Goal: Transaction & Acquisition: Purchase product/service

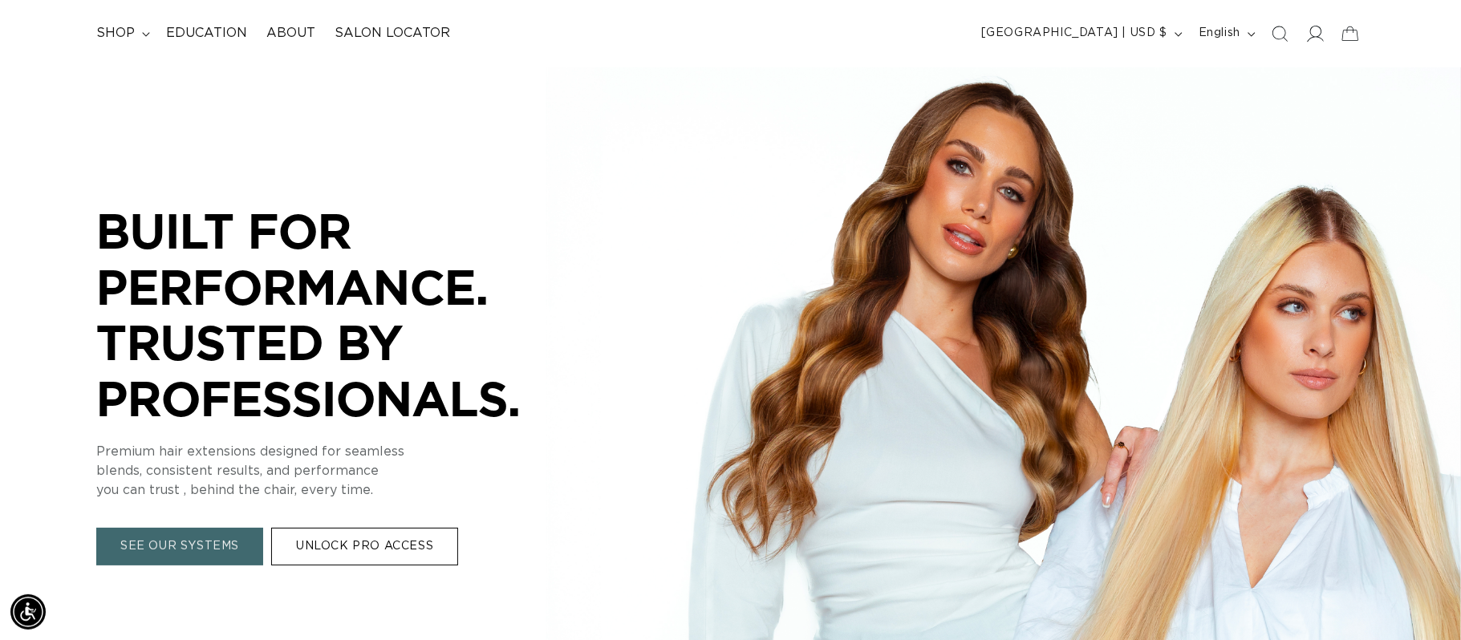
click at [1317, 40] on icon at bounding box center [1314, 33] width 17 height 17
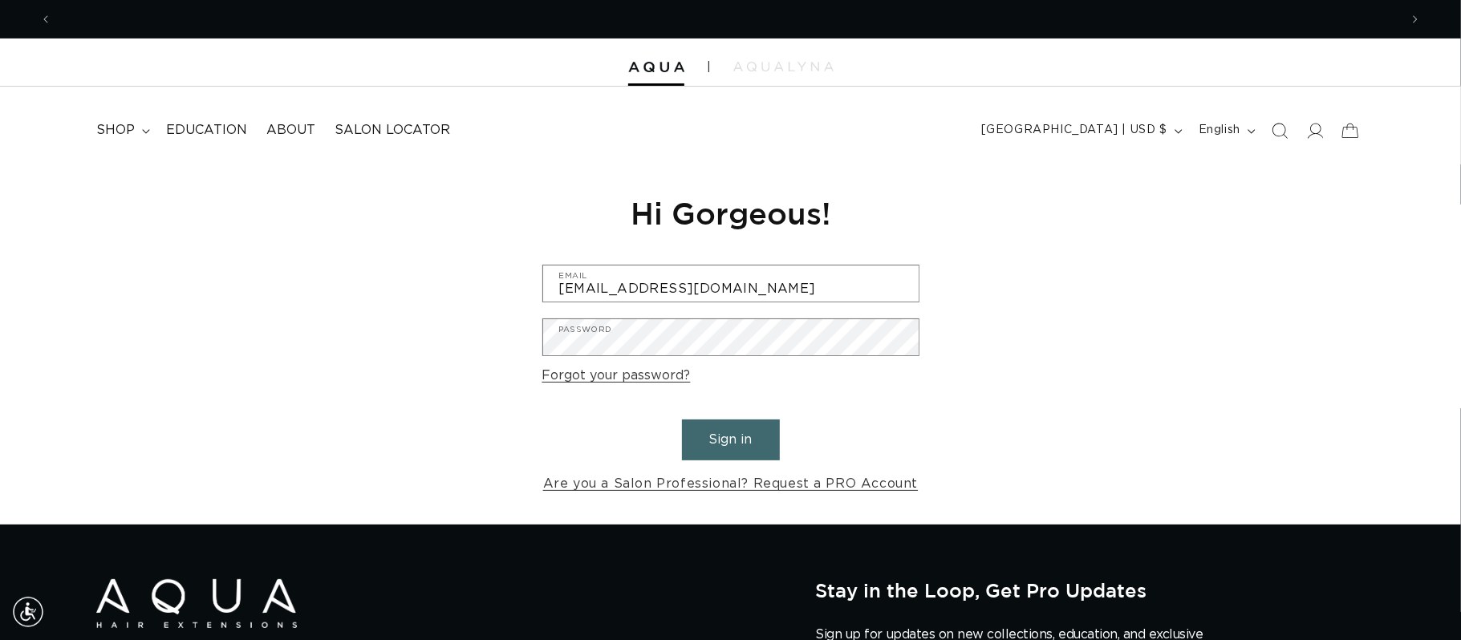
scroll to position [0, 1348]
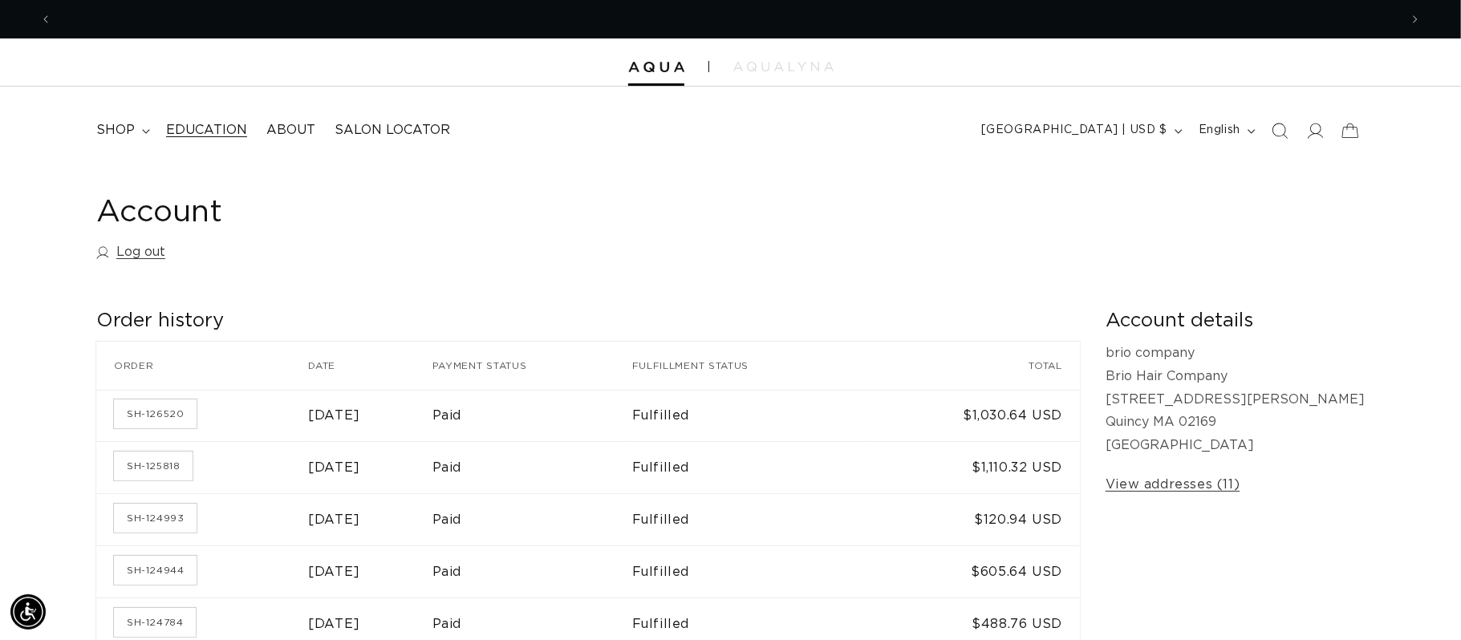
scroll to position [0, 1348]
click at [128, 132] on span "shop" at bounding box center [115, 130] width 39 height 17
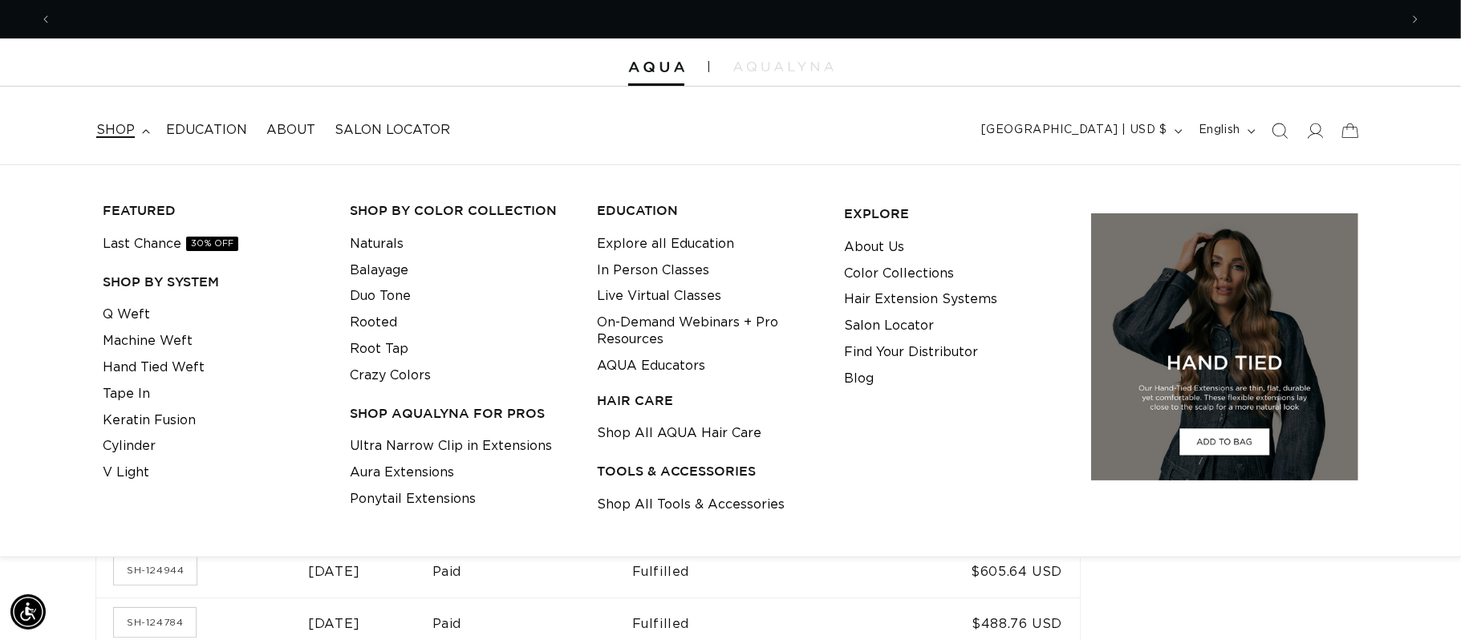
scroll to position [0, 2694]
click at [1279, 128] on icon "Search" at bounding box center [1279, 130] width 17 height 17
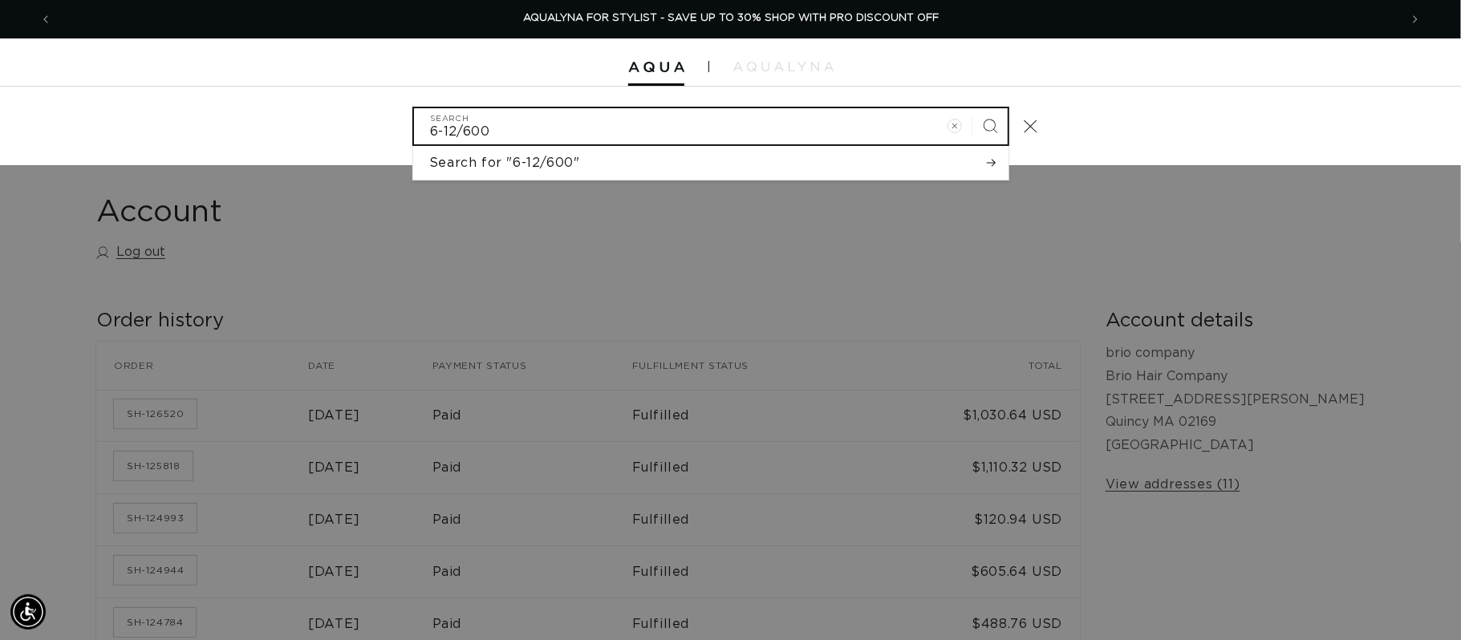
type input "6-12/600"
click at [972, 108] on button "Search" at bounding box center [989, 125] width 35 height 35
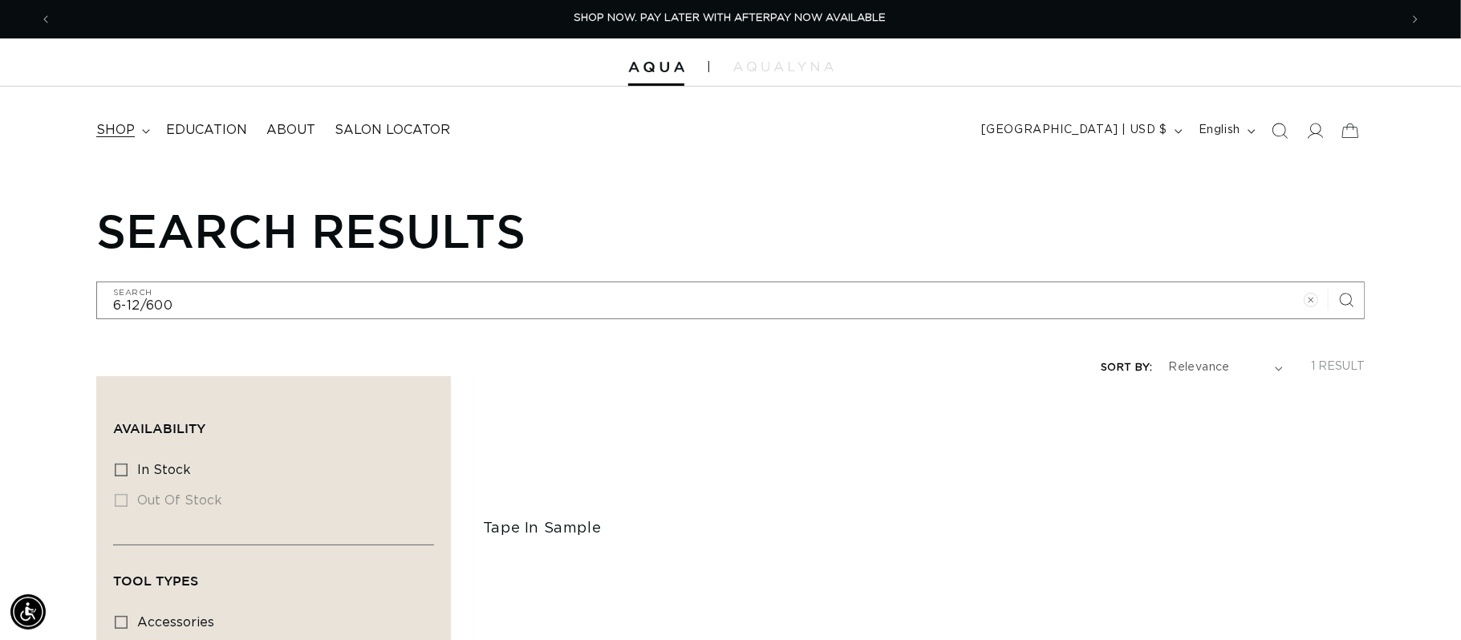
scroll to position [0, 2694]
click at [126, 131] on span "shop" at bounding box center [115, 130] width 39 height 17
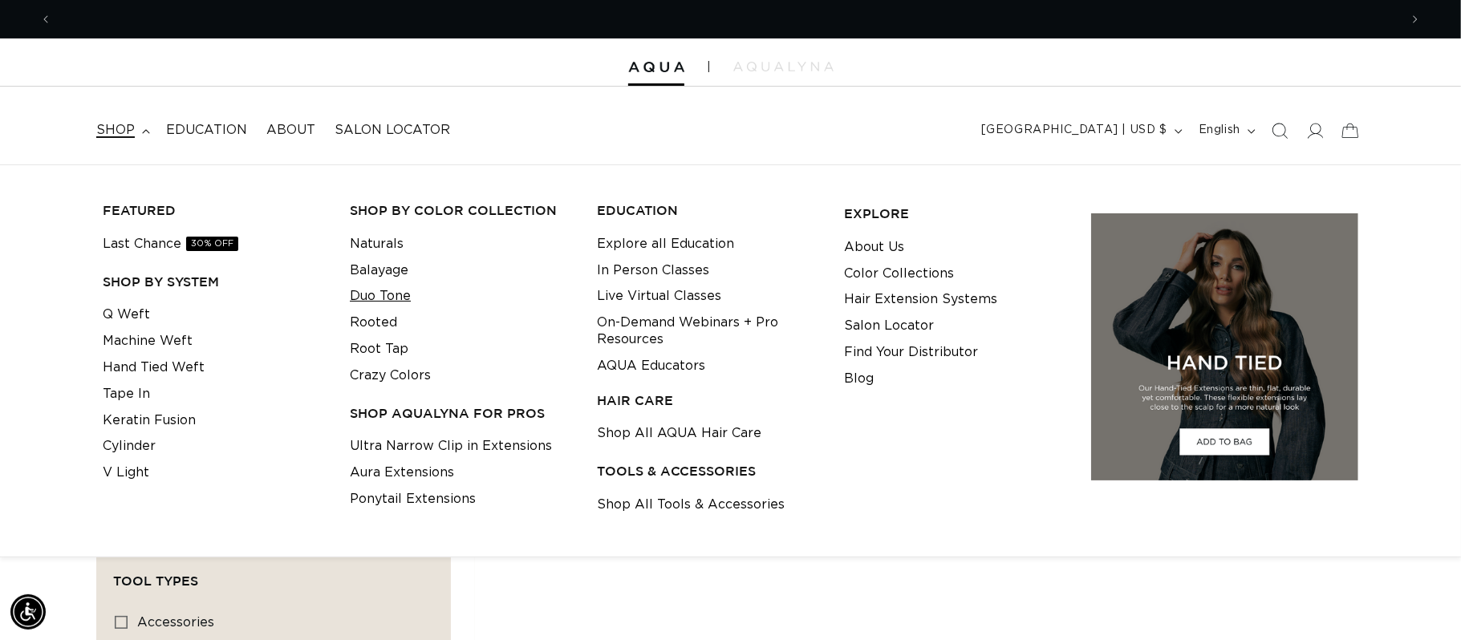
scroll to position [0, 0]
click at [371, 323] on link "Rooted" at bounding box center [373, 323] width 47 height 26
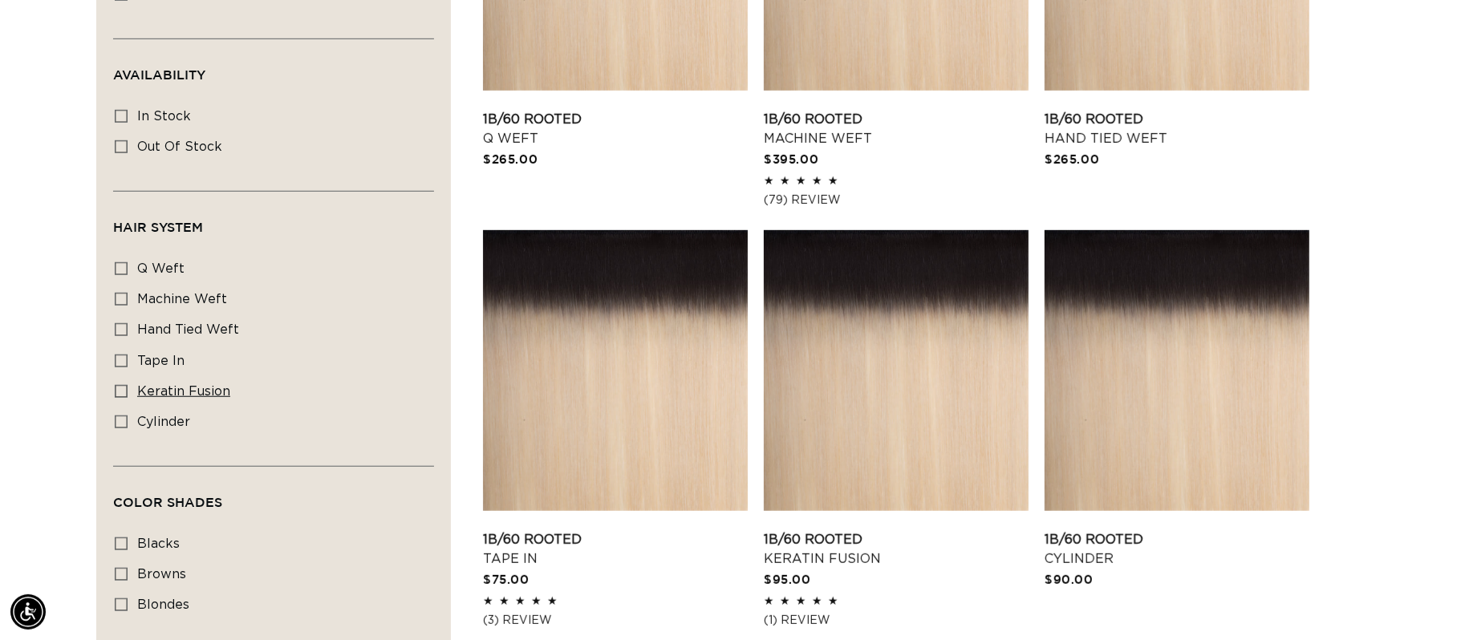
scroll to position [0, 2694]
click at [192, 392] on label "keratin fusion keratin fusion (4 products)" at bounding box center [269, 392] width 308 height 30
click at [128, 392] on input "keratin fusion keratin fusion (4 products)" at bounding box center [121, 391] width 13 height 13
checkbox input "true"
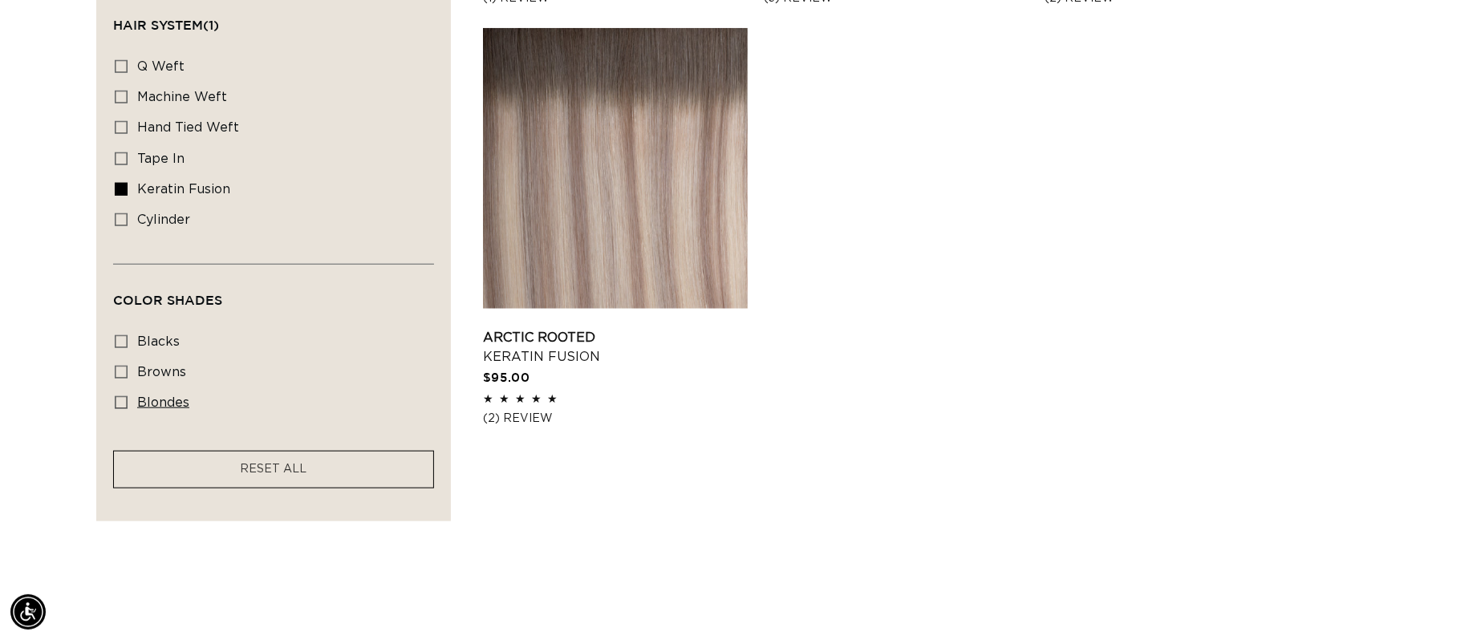
scroll to position [999, 0]
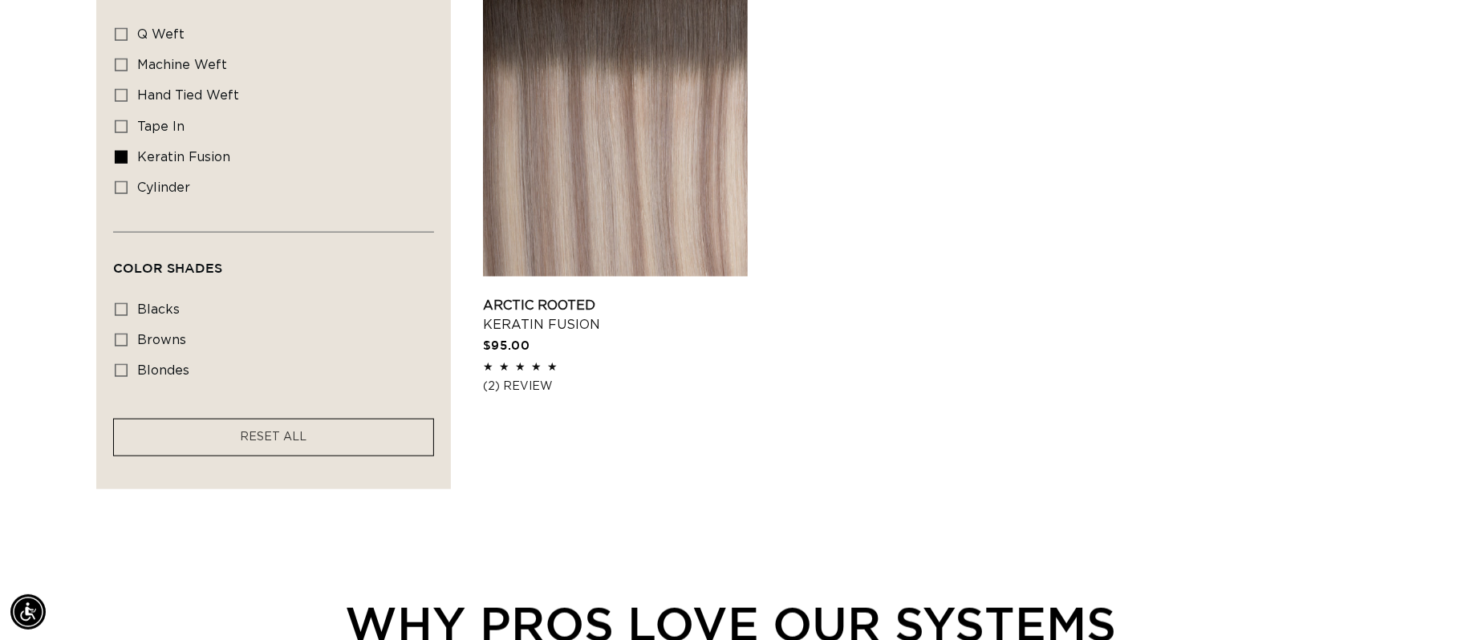
click at [223, 449] on facet-remove "RESET ALL" at bounding box center [273, 438] width 321 height 38
click at [223, 448] on facet-remove "RESET ALL" at bounding box center [273, 438] width 321 height 38
click at [271, 443] on span "RESET ALL" at bounding box center [274, 437] width 67 height 11
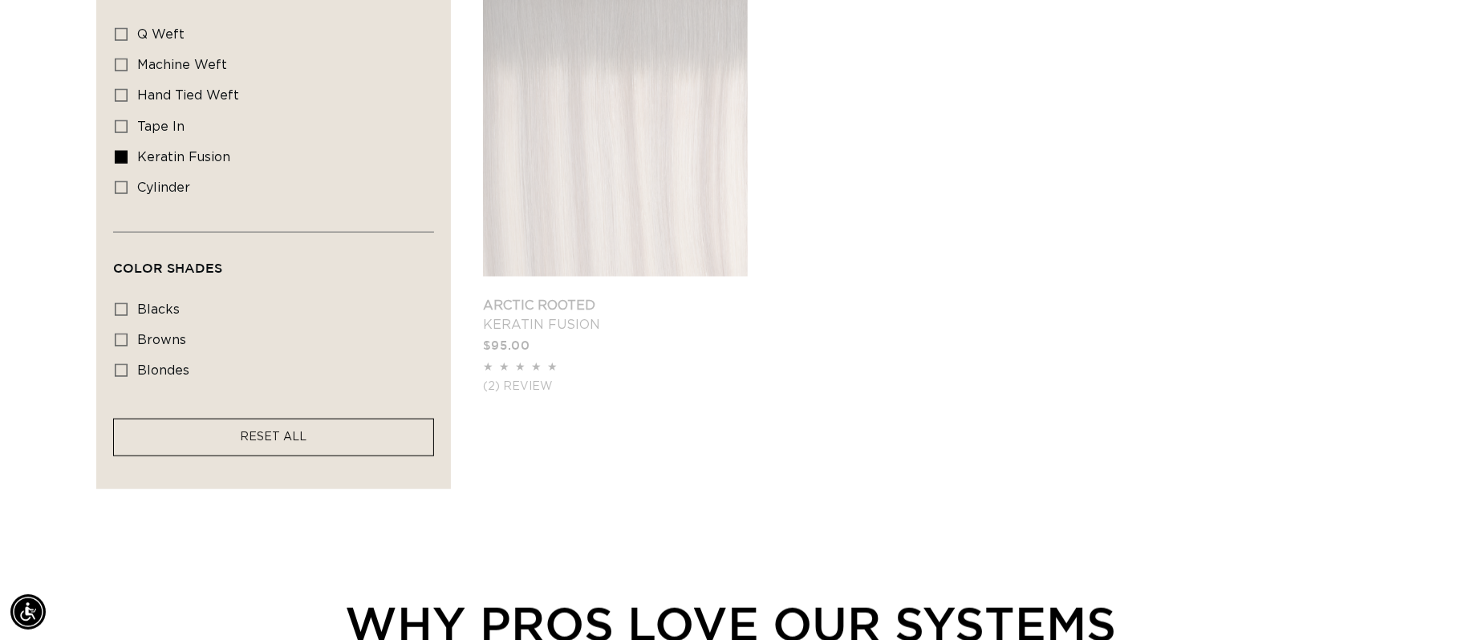
click at [271, 443] on span "RESET ALL" at bounding box center [274, 437] width 67 height 11
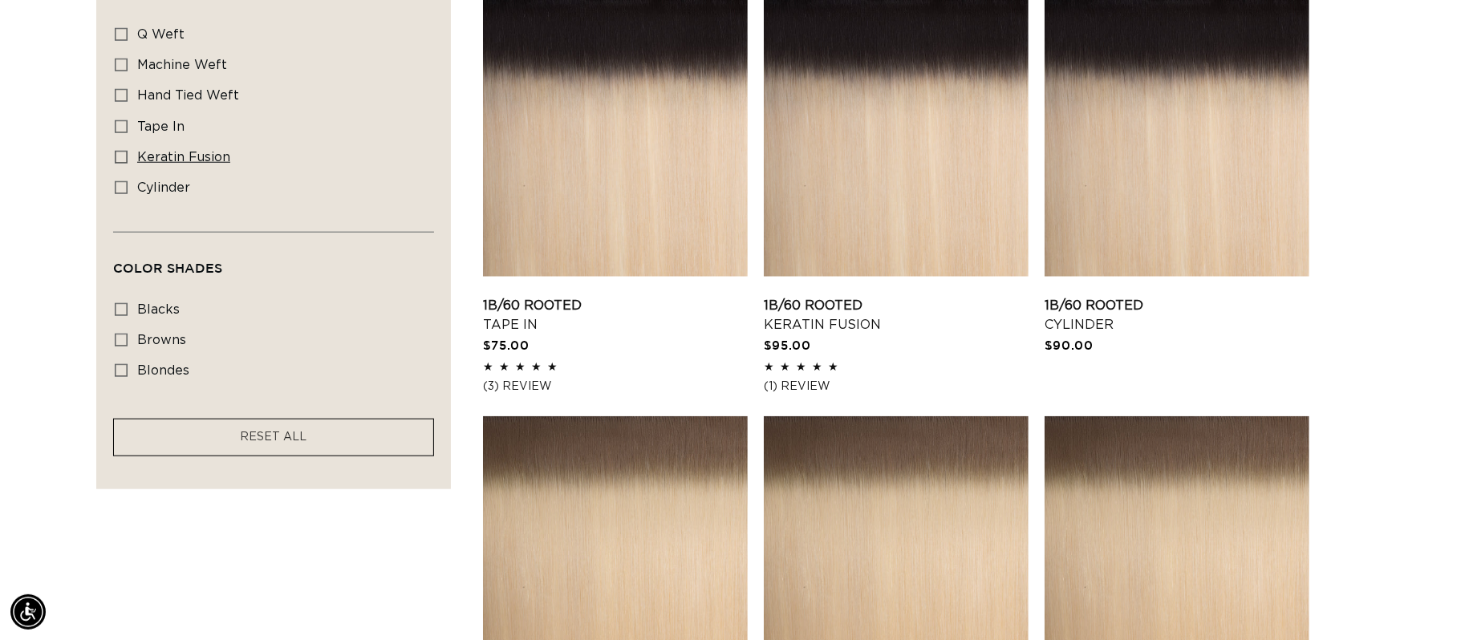
click at [153, 173] on label "keratin fusion keratin fusion (4 products)" at bounding box center [269, 158] width 308 height 30
click at [128, 164] on input "keratin fusion keratin fusion (4 products)" at bounding box center [121, 157] width 13 height 13
checkbox input "true"
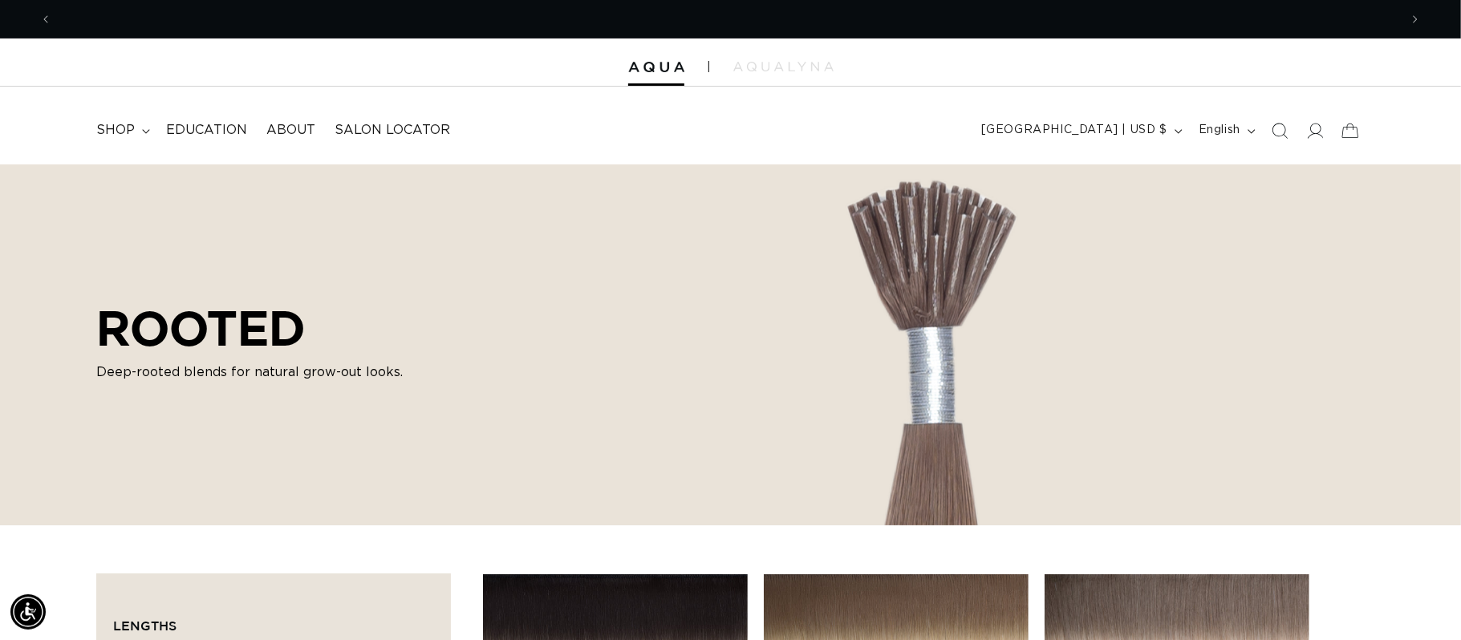
scroll to position [0, 2694]
click at [117, 126] on span "shop" at bounding box center [115, 130] width 39 height 17
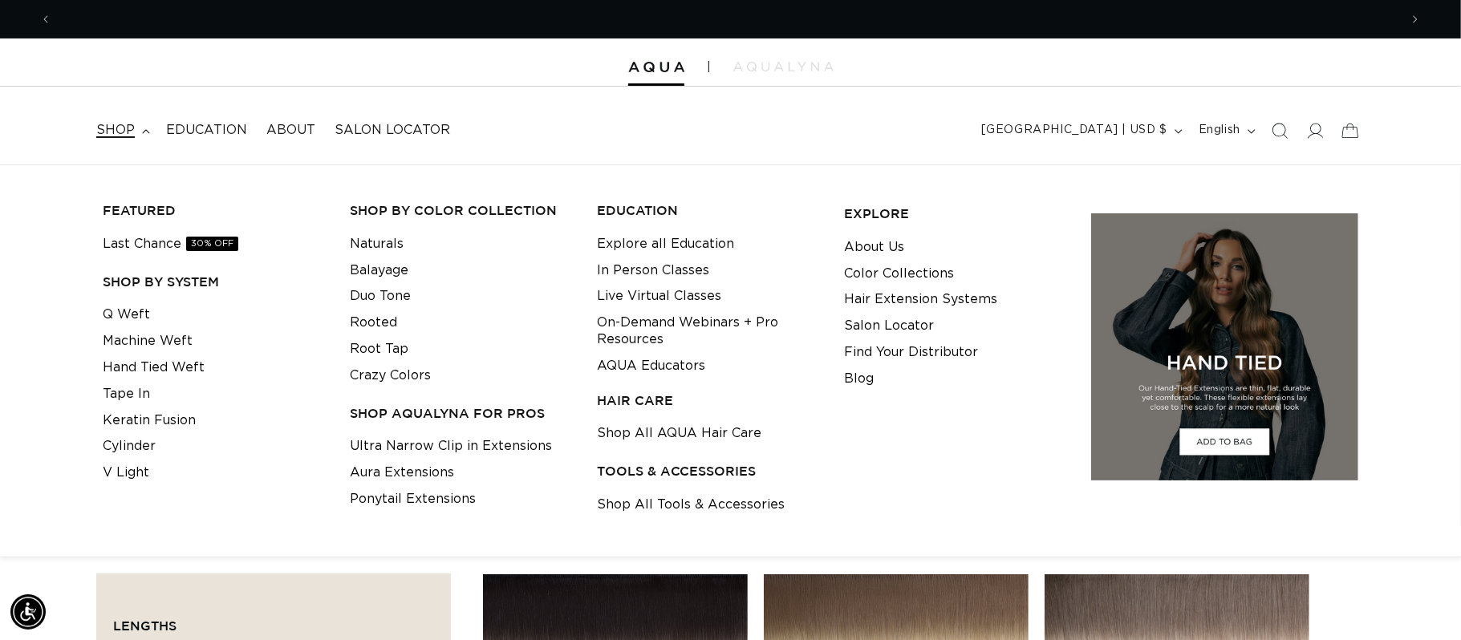
scroll to position [0, 0]
click at [375, 290] on link "Duo Tone" at bounding box center [380, 296] width 61 height 26
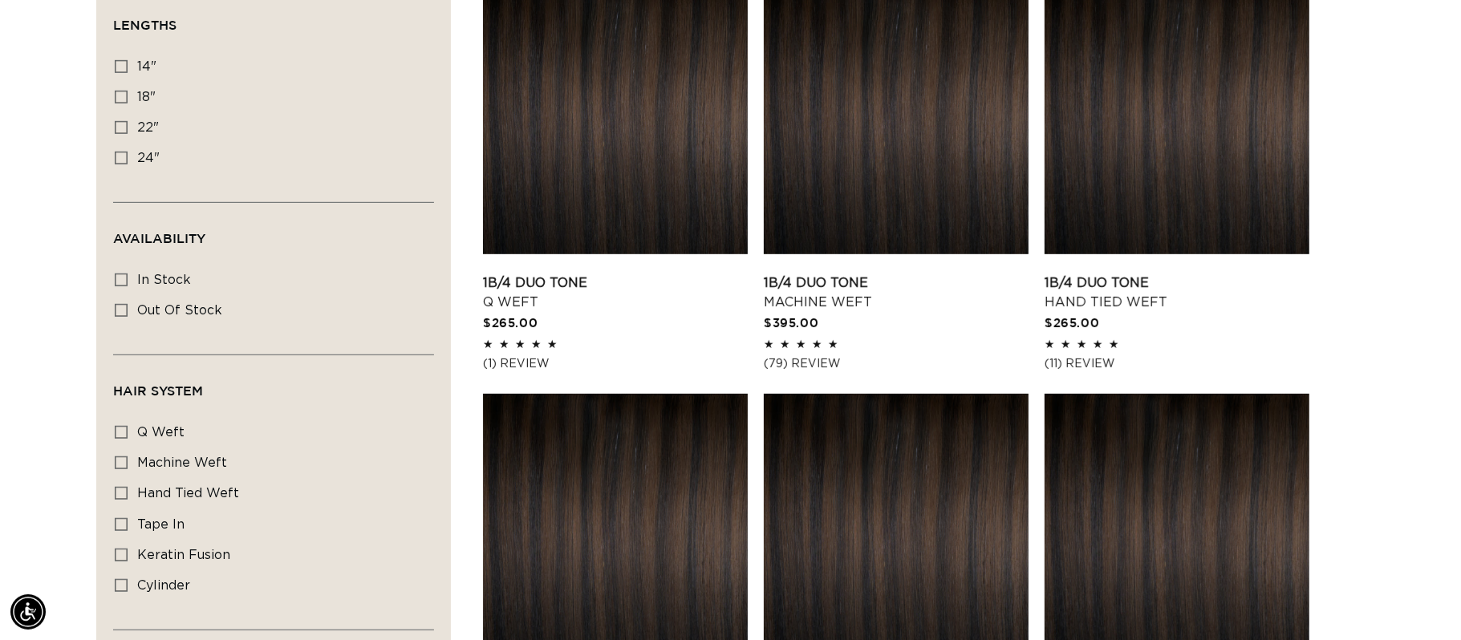
scroll to position [614, 0]
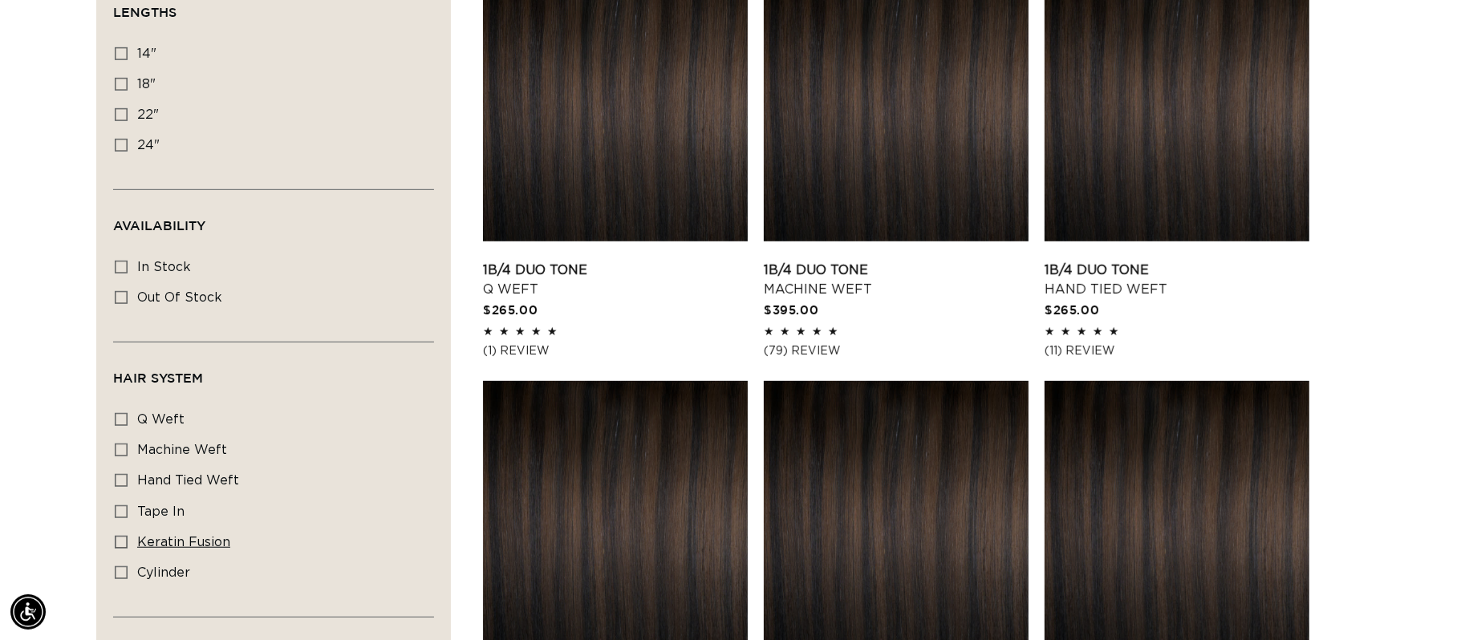
click at [209, 549] on span "keratin fusion" at bounding box center [183, 542] width 93 height 13
click at [128, 549] on input "keratin fusion keratin fusion (5 products)" at bounding box center [121, 542] width 13 height 13
checkbox input "true"
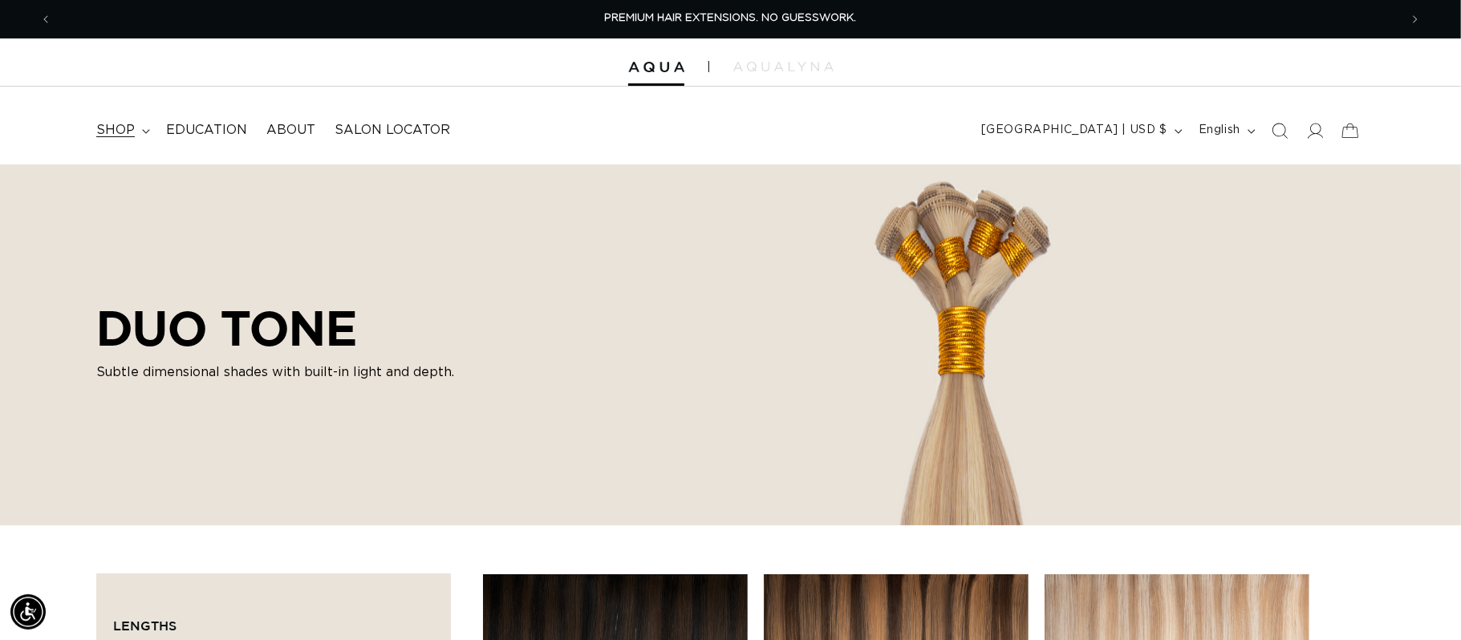
click at [108, 132] on span "shop" at bounding box center [115, 130] width 39 height 17
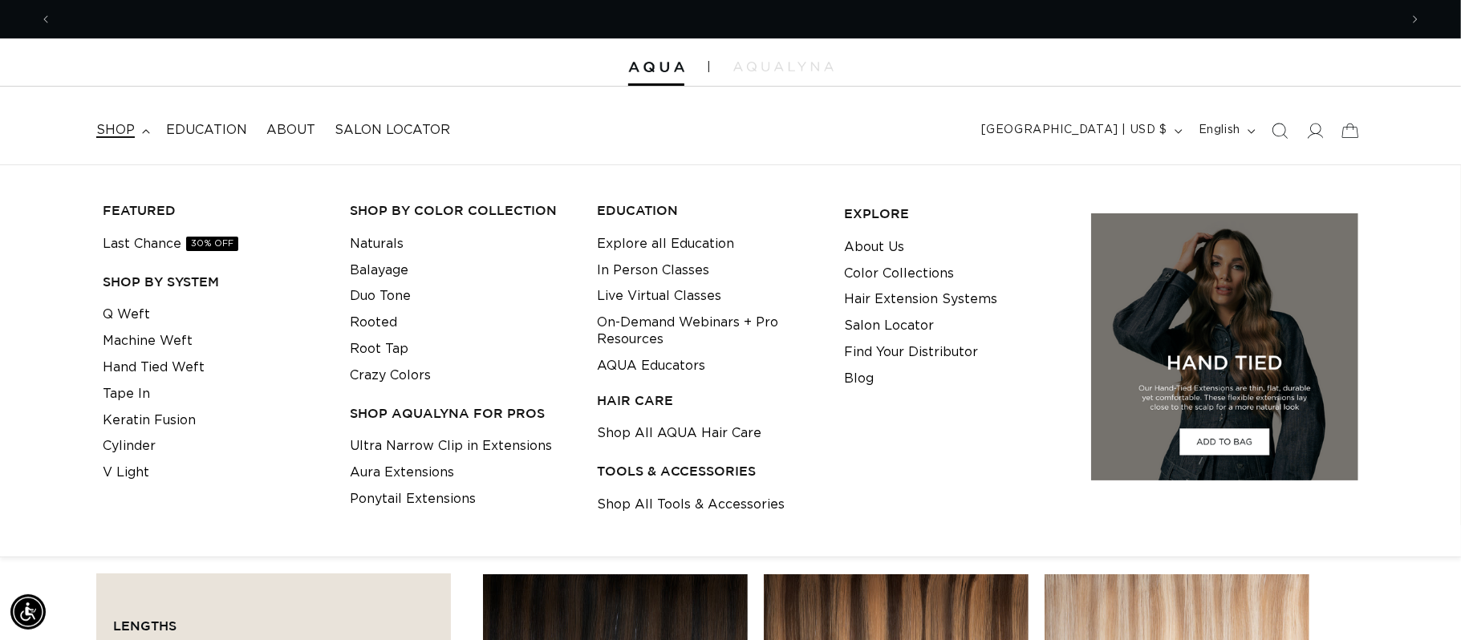
scroll to position [0, 1348]
click at [169, 423] on link "Keratin Fusion" at bounding box center [149, 421] width 93 height 26
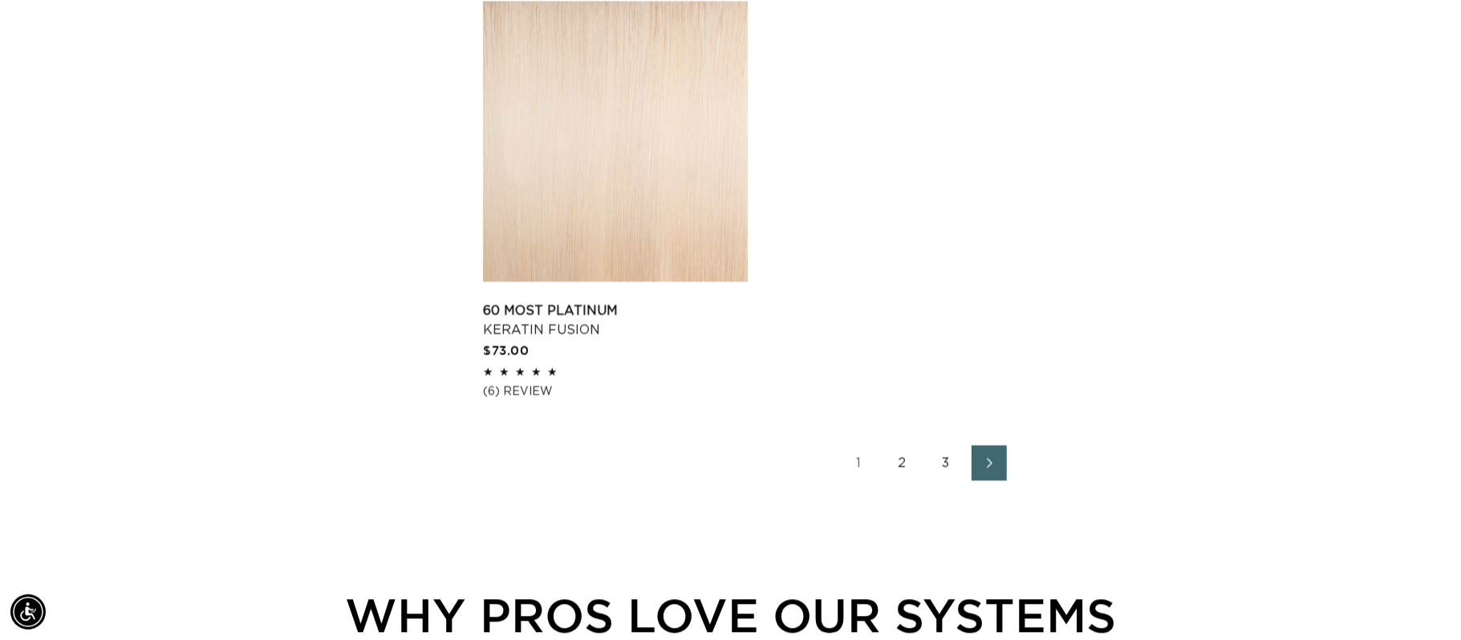
scroll to position [0, 2694]
click at [898, 465] on link "2" at bounding box center [902, 462] width 35 height 35
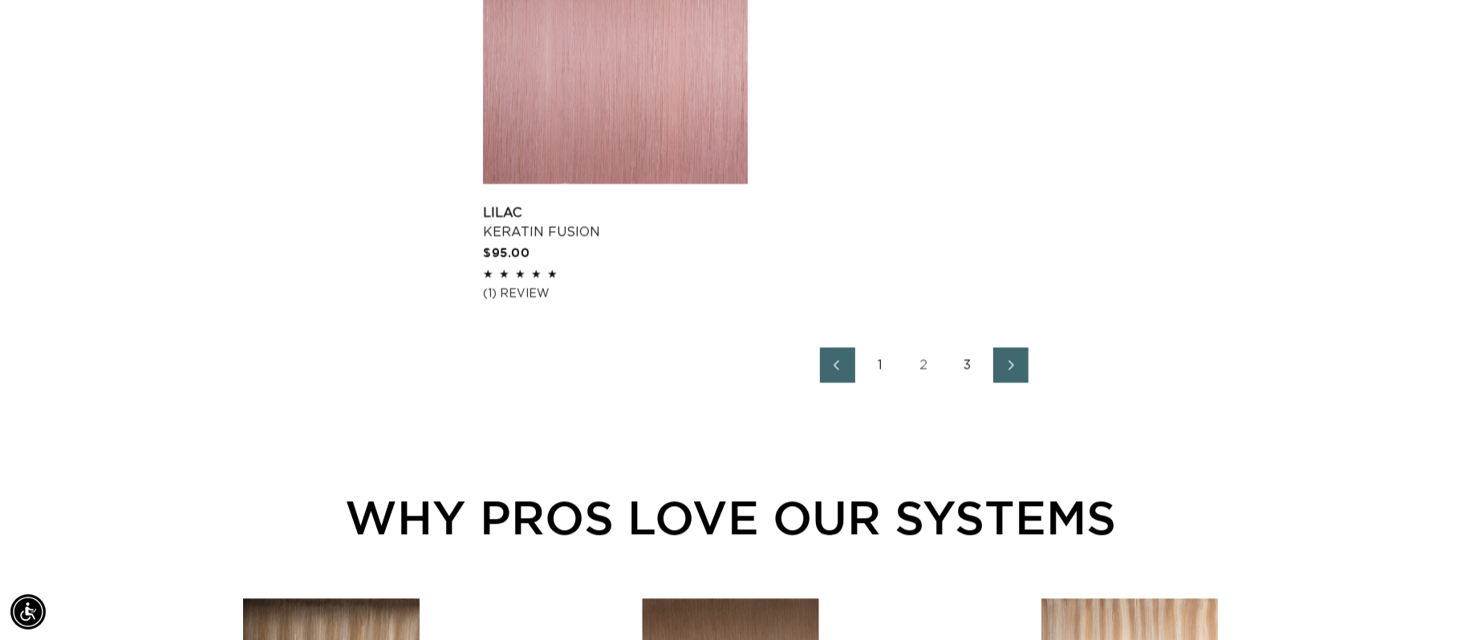
scroll to position [0, 1348]
click at [968, 366] on link "3" at bounding box center [967, 364] width 35 height 35
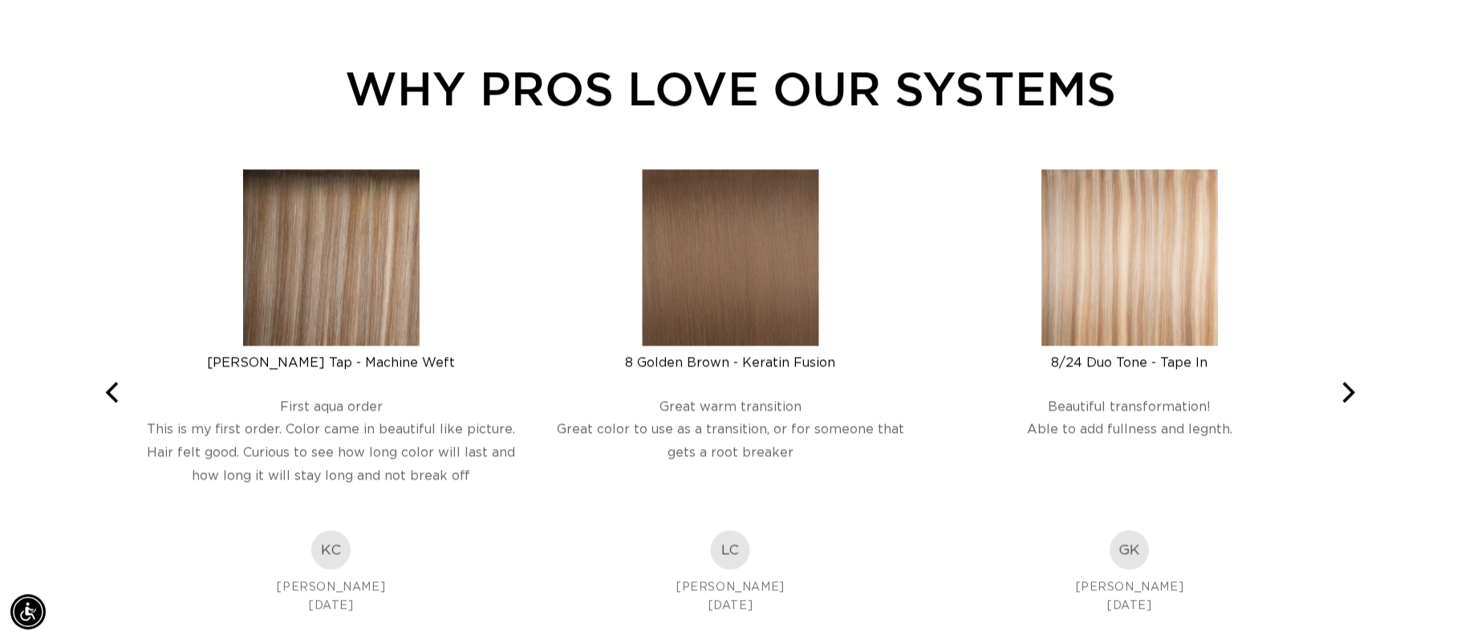
scroll to position [3089, 0]
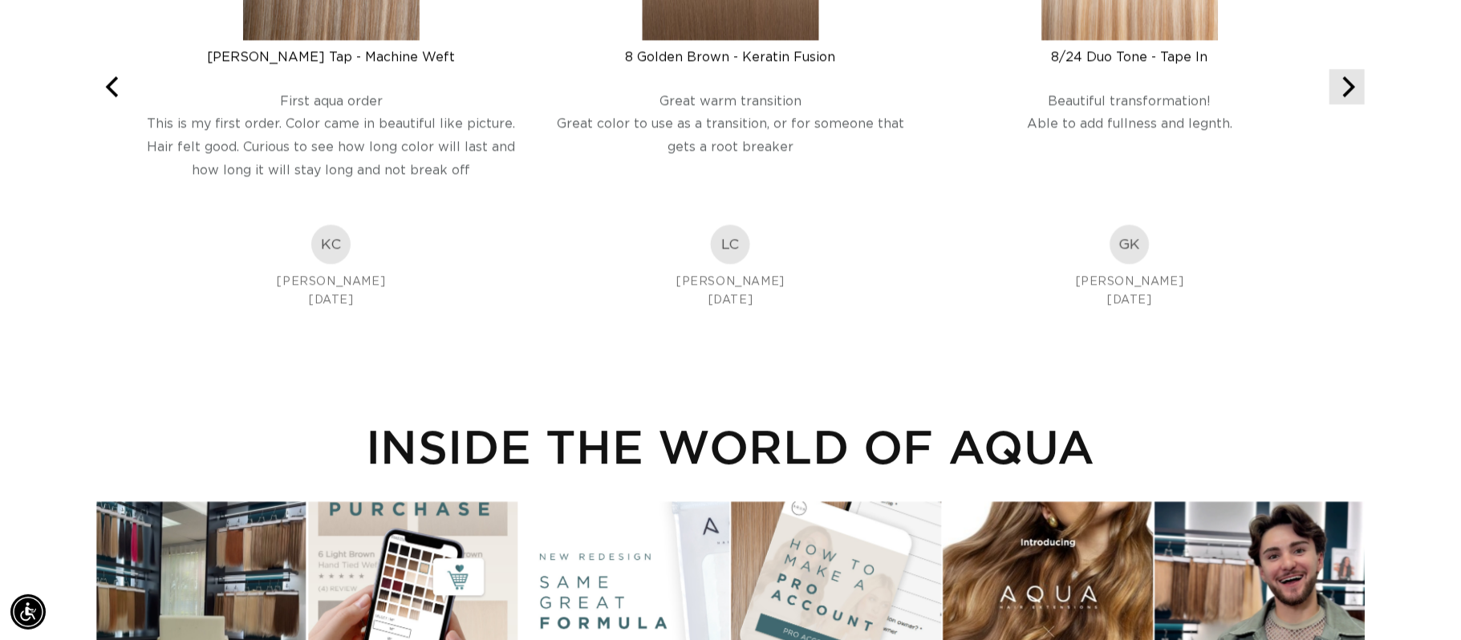
click at [1338, 95] on icon "Next" at bounding box center [1347, 86] width 21 height 21
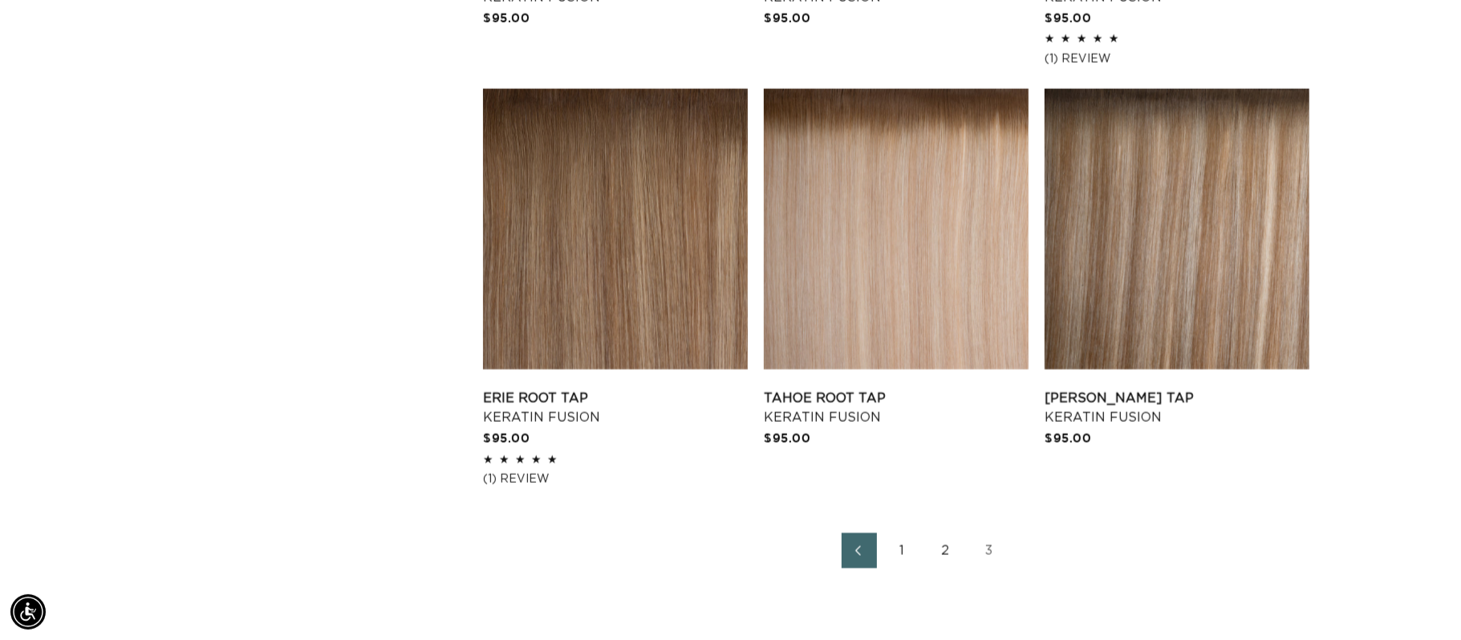
scroll to position [0, 2694]
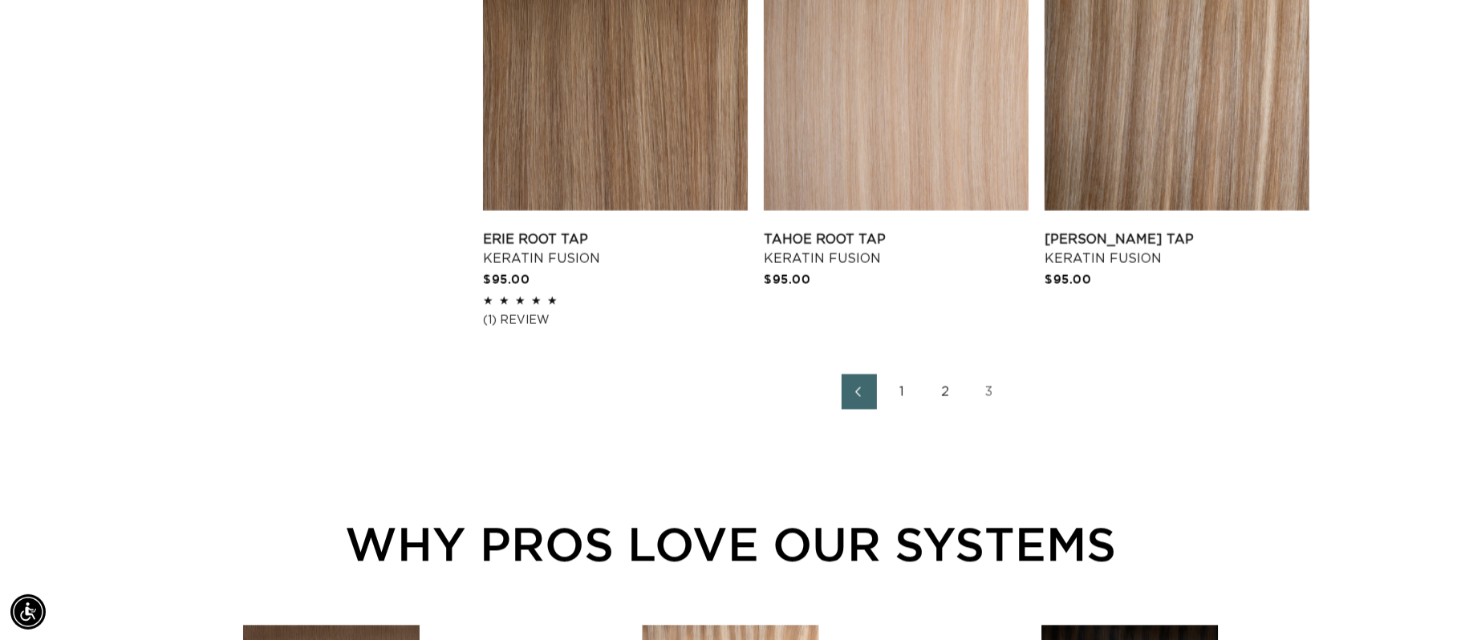
click at [991, 396] on link "3" at bounding box center [989, 391] width 35 height 35
click at [992, 396] on link "3" at bounding box center [989, 391] width 35 height 35
drag, startPoint x: 992, startPoint y: 396, endPoint x: 865, endPoint y: 396, distance: 126.8
click at [982, 394] on link "3" at bounding box center [989, 391] width 35 height 35
click at [866, 396] on icon "Previous page" at bounding box center [858, 391] width 21 height 11
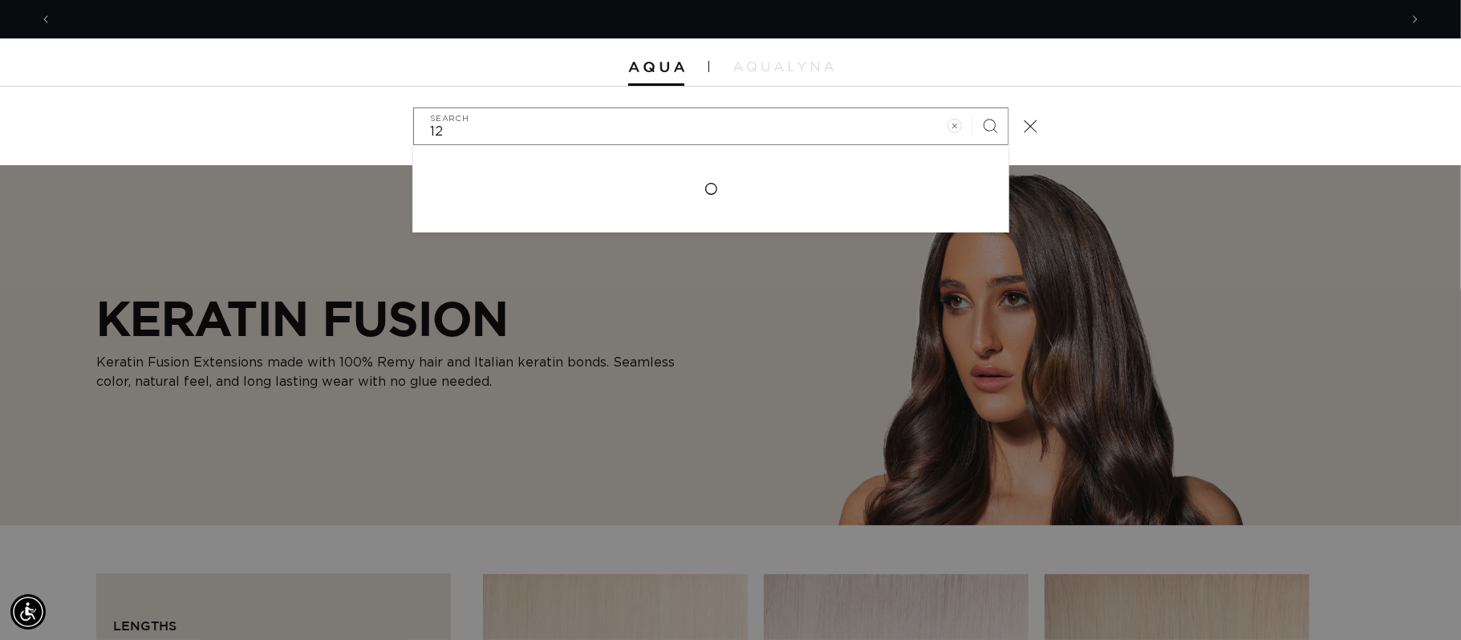
scroll to position [0, 1348]
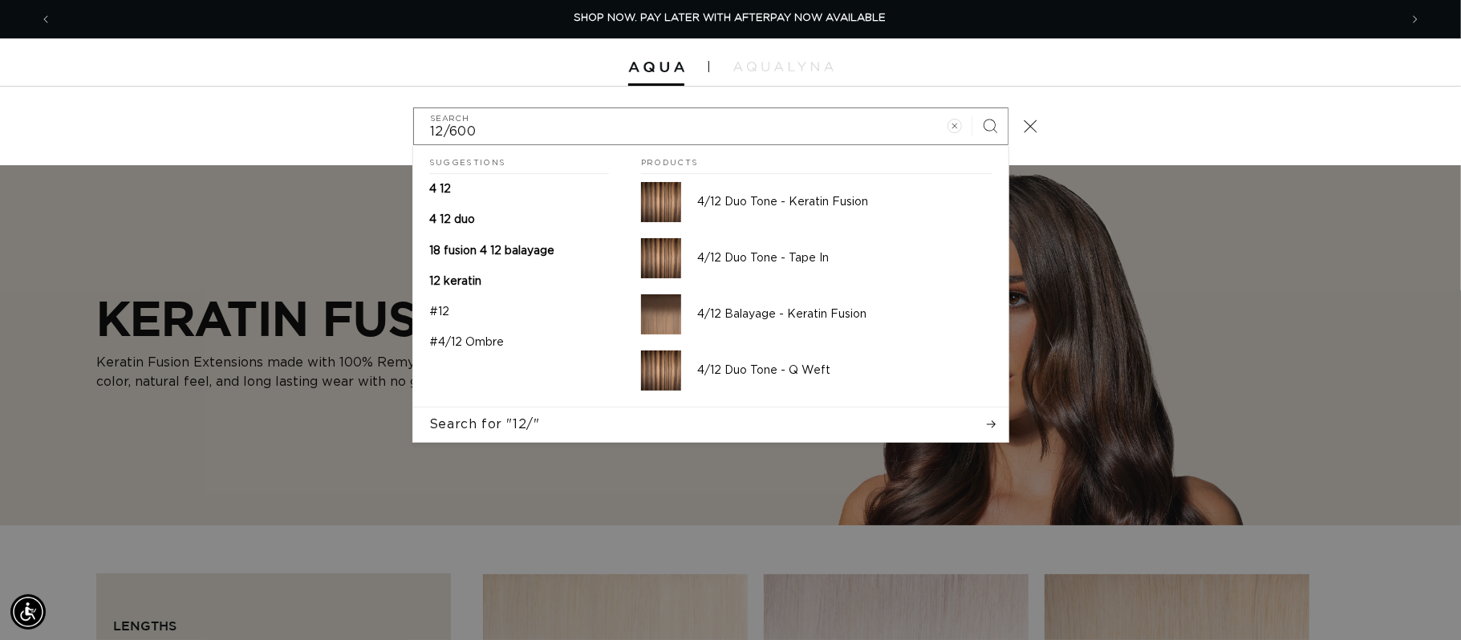
type input "12/600"
click at [972, 108] on button "Search" at bounding box center [989, 125] width 35 height 35
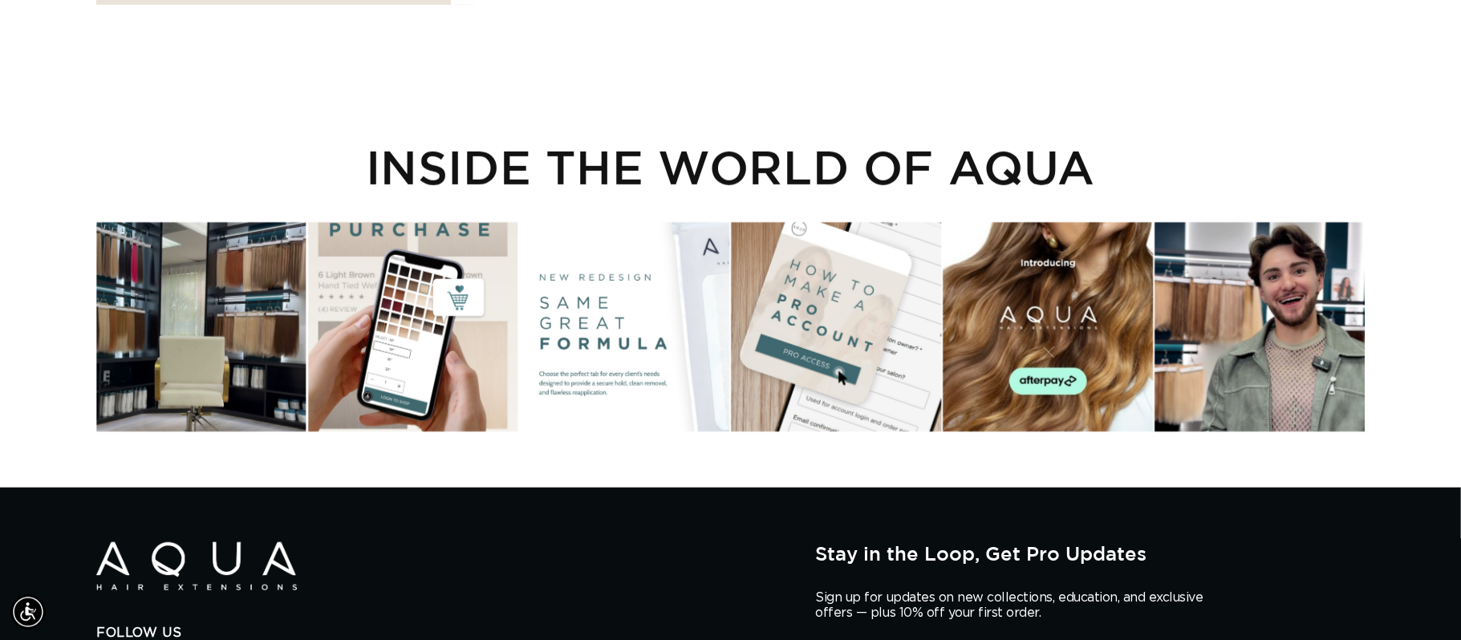
scroll to position [0, 2694]
